Goal: Information Seeking & Learning: Learn about a topic

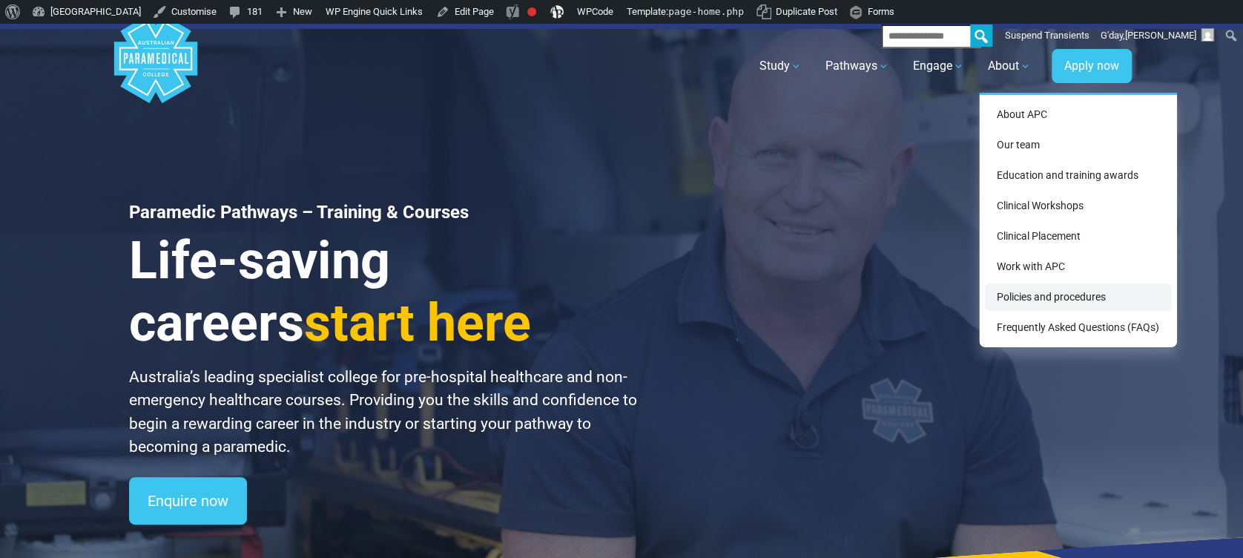
click at [1060, 297] on link "Policies and procedures" at bounding box center [1078, 296] width 186 height 27
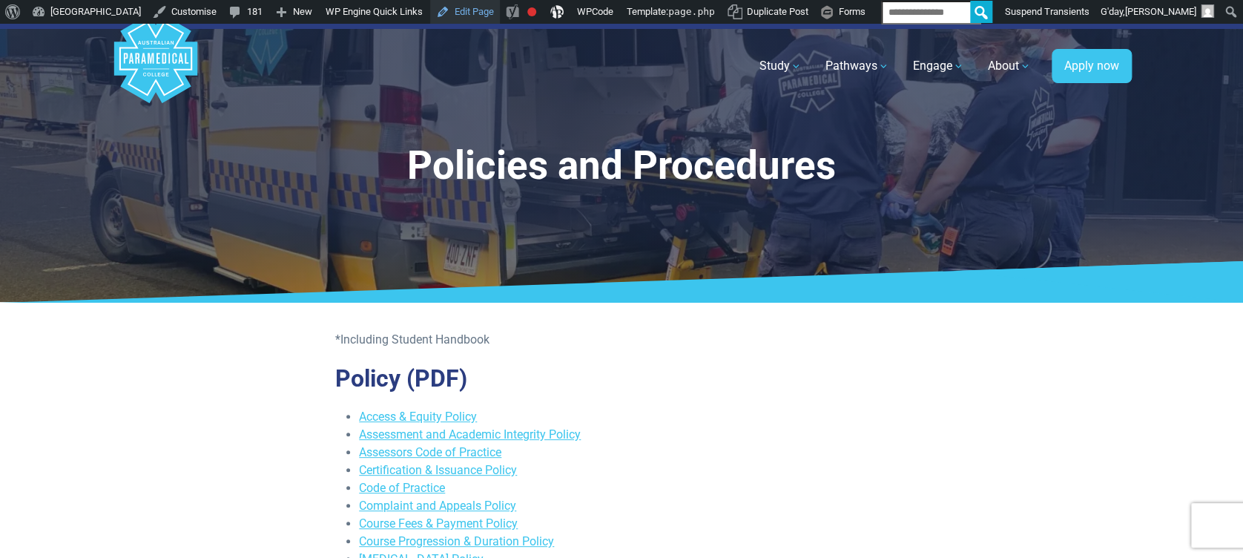
click at [500, 12] on link "Edit Page" at bounding box center [465, 12] width 70 height 24
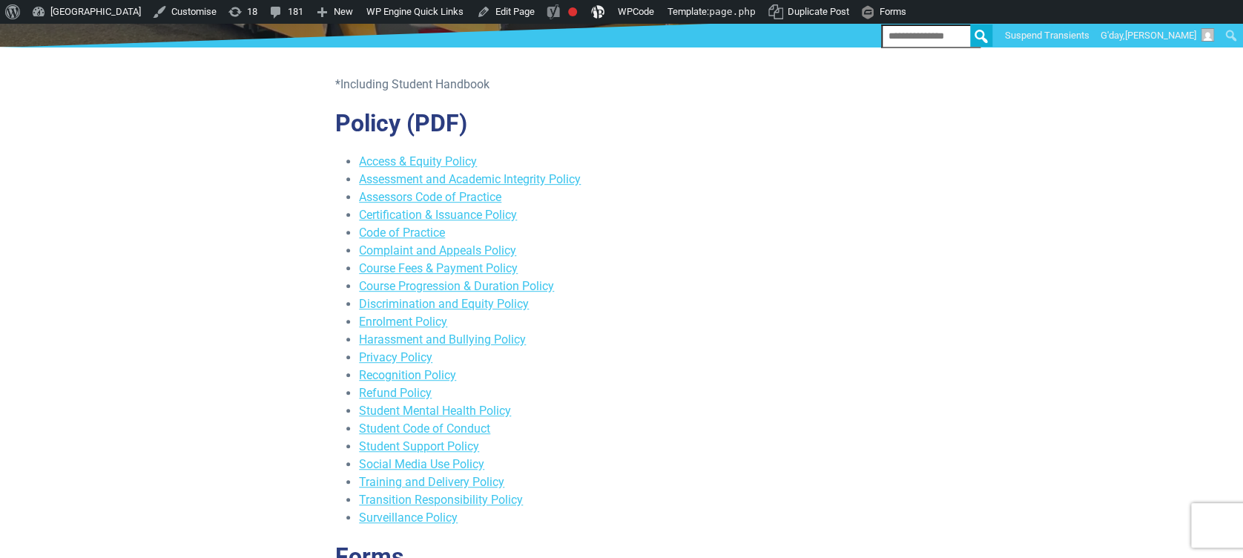
scroll to position [297, 0]
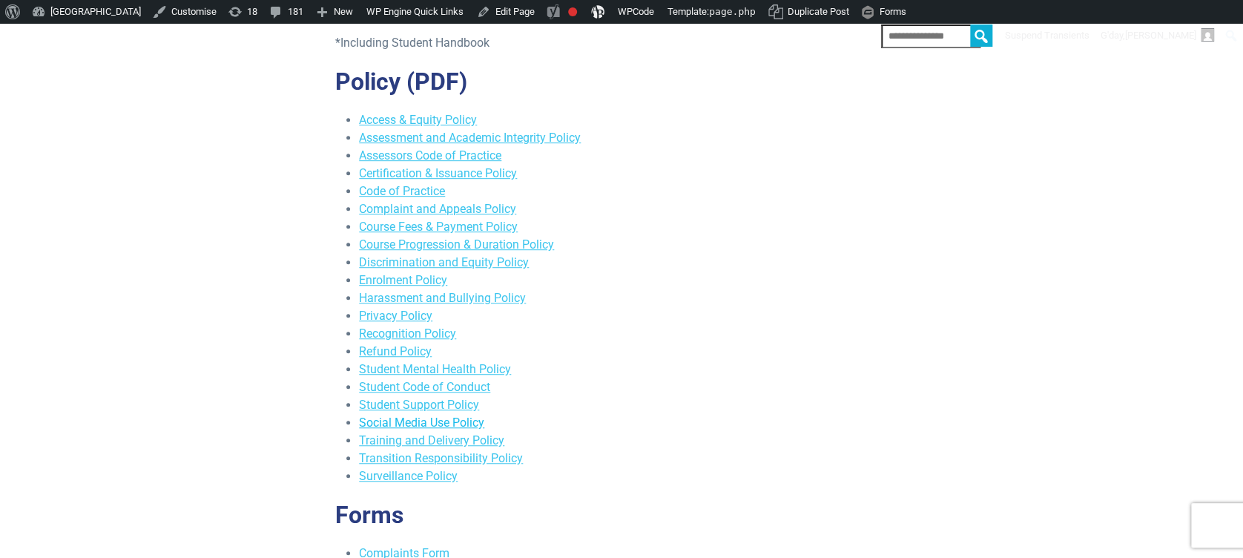
click at [432, 423] on link "Social Media Use Policy" at bounding box center [421, 422] width 125 height 14
click at [398, 315] on link "Privacy Policy" at bounding box center [395, 316] width 73 height 14
click at [479, 265] on link "Discrimination and Equity Policy" at bounding box center [444, 262] width 170 height 14
click at [409, 301] on link "Harassment and Bullying Policy" at bounding box center [442, 298] width 167 height 14
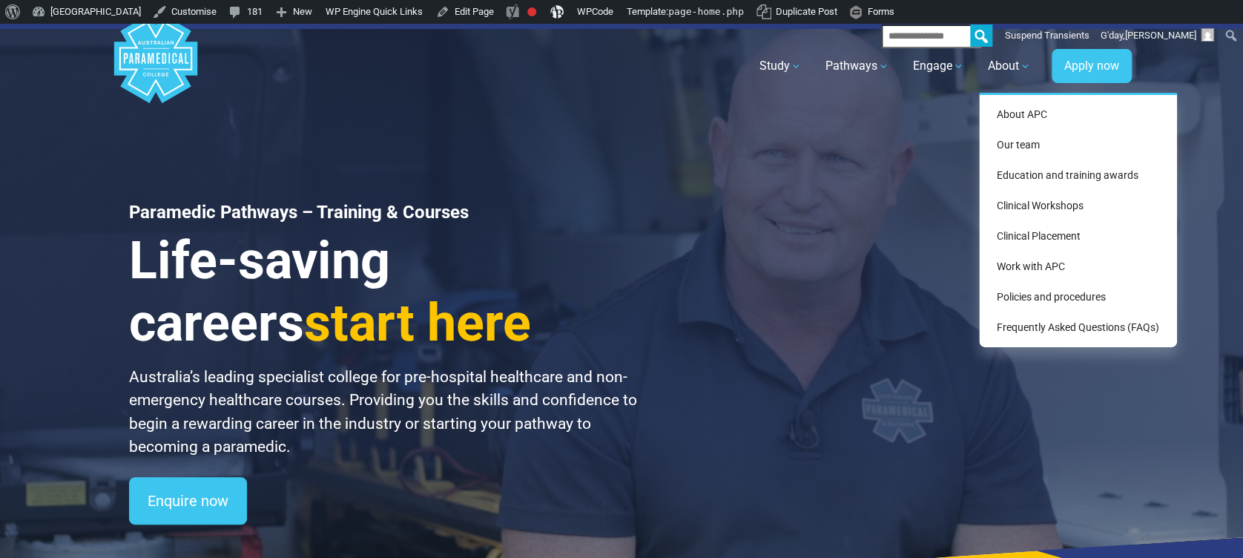
click at [1040, 281] on div "About APC Our team Education and training awards Clinical Workshops Clinical Pl…" at bounding box center [1078, 220] width 198 height 254
click at [1039, 288] on link "Policies and procedures" at bounding box center [1078, 296] width 186 height 27
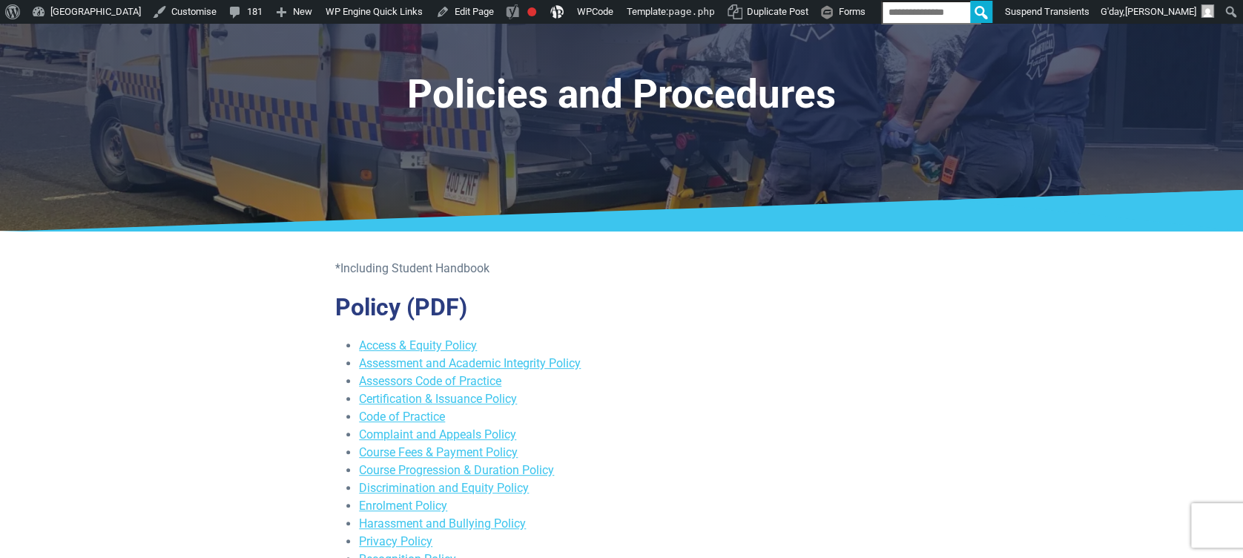
scroll to position [297, 0]
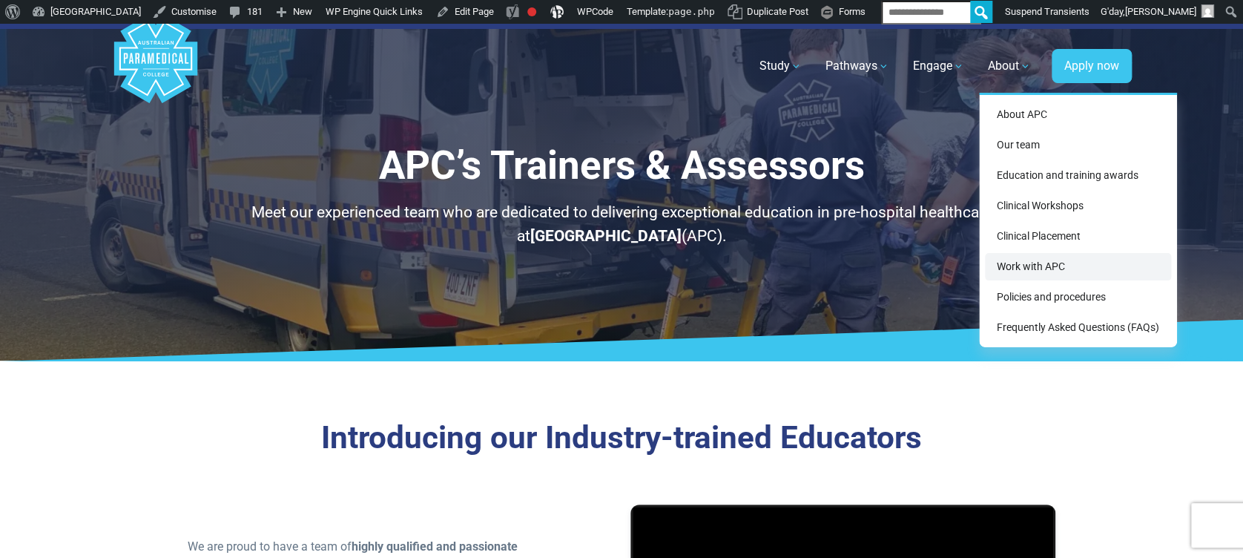
click at [1053, 262] on link "Work with APC" at bounding box center [1078, 266] width 186 height 27
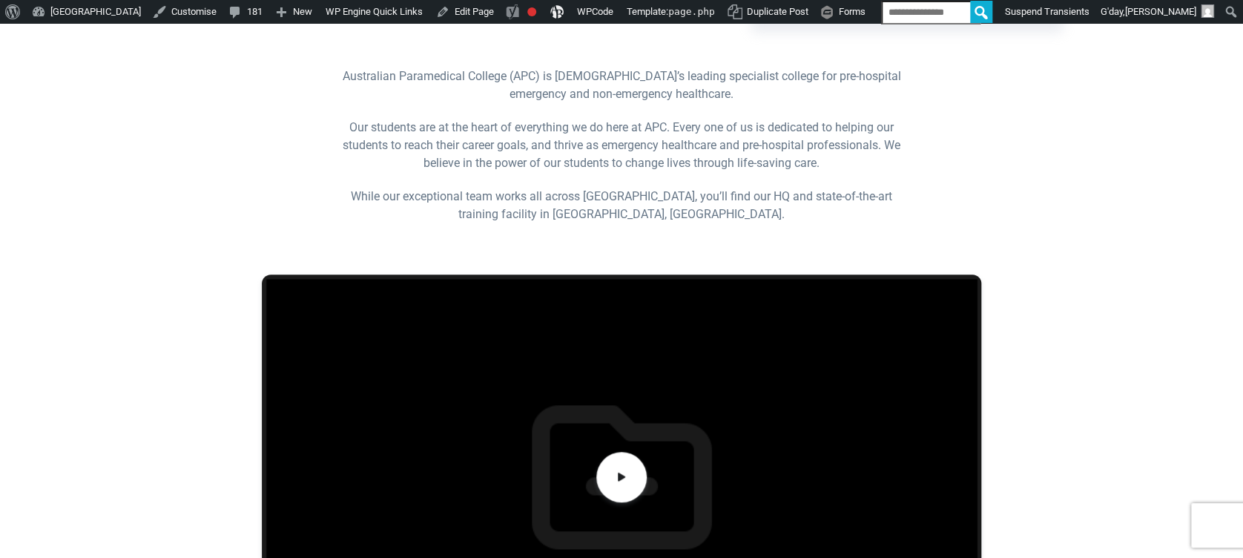
scroll to position [494, 0]
